Goal: Task Accomplishment & Management: Manage account settings

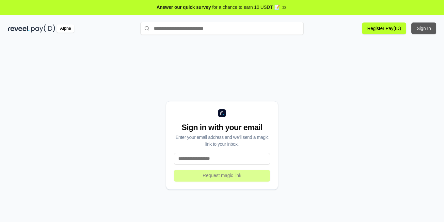
click at [427, 24] on button "Sign In" at bounding box center [423, 29] width 25 height 12
click at [227, 163] on input at bounding box center [222, 159] width 96 height 12
paste input "**********"
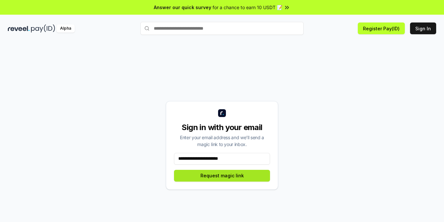
type input "**********"
click at [212, 178] on button "Request magic link" at bounding box center [222, 176] width 96 height 12
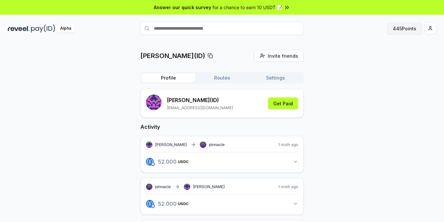
click at [401, 28] on button "445 Points" at bounding box center [404, 29] width 35 height 12
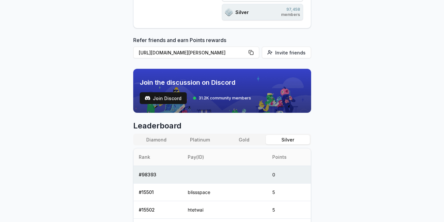
scroll to position [196, 0]
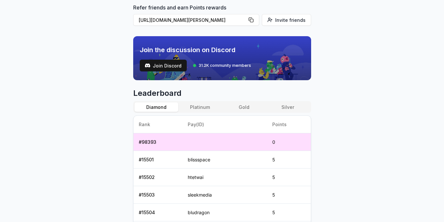
click at [169, 109] on button "Diamond" at bounding box center [156, 106] width 44 height 9
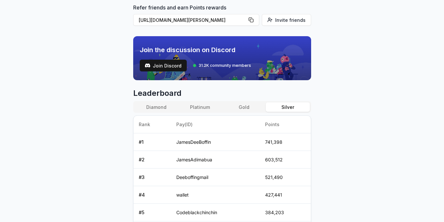
click at [281, 108] on button "Silver" at bounding box center [288, 106] width 44 height 9
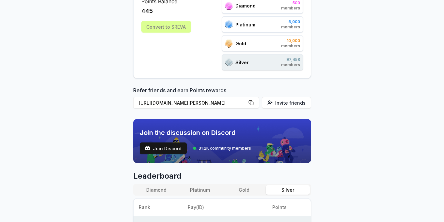
scroll to position [0, 0]
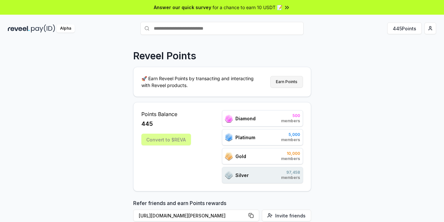
click at [296, 80] on button "Earn Points" at bounding box center [286, 82] width 33 height 12
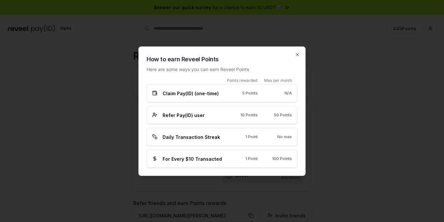
click at [212, 99] on div "Claim Pay(ID) (one-time) 5 Points N/A" at bounding box center [222, 93] width 151 height 18
click at [359, 122] on div at bounding box center [222, 111] width 444 height 222
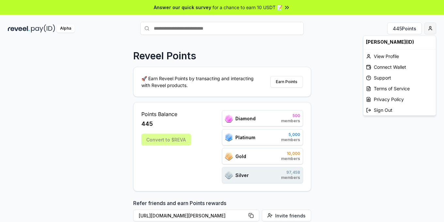
click at [433, 25] on html "Answer our quick survey for a chance to earn 10 USDT 📝 Alpha 445 Points Reveel …" at bounding box center [222, 111] width 444 height 222
click at [384, 67] on div "Connect Wallet" at bounding box center [399, 67] width 72 height 11
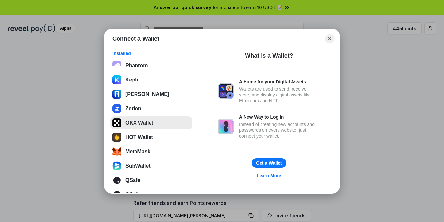
click at [148, 125] on button "OKX Wallet" at bounding box center [151, 123] width 82 height 13
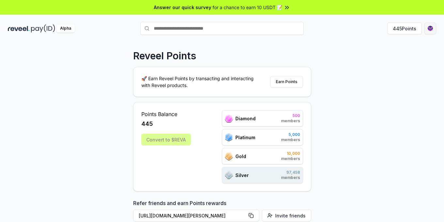
click at [429, 27] on html "Answer our quick survey for a chance to earn 10 USDT 📝 Alpha 445 Points Reveel …" at bounding box center [222, 111] width 444 height 222
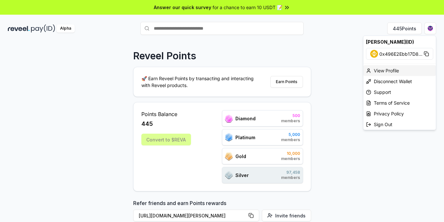
click at [385, 74] on div "View Profile" at bounding box center [399, 70] width 72 height 11
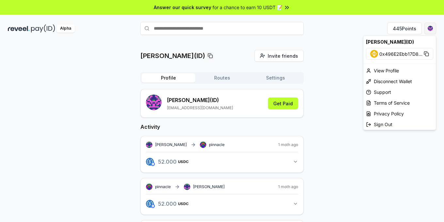
click at [428, 28] on html "Answer our quick survey for a chance to earn 10 USDT 📝 Alpha 445 Points machabe…" at bounding box center [222, 111] width 444 height 222
click at [394, 70] on div "View Profile" at bounding box center [399, 70] width 72 height 11
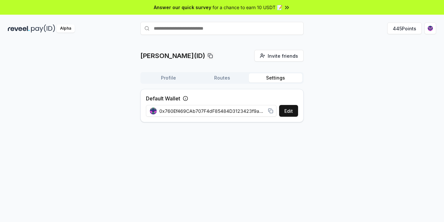
click at [275, 76] on button "Settings" at bounding box center [276, 77] width 54 height 9
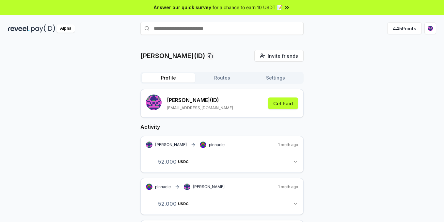
click at [164, 78] on button "Profile" at bounding box center [169, 77] width 54 height 9
click at [403, 30] on button "445 Points" at bounding box center [404, 29] width 35 height 12
